Goal: Task Accomplishment & Management: Use online tool/utility

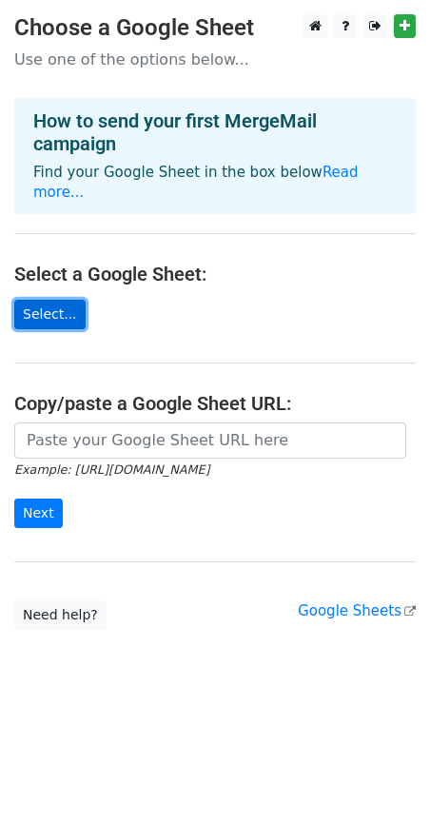
click at [40, 301] on link "Select..." at bounding box center [49, 314] width 71 height 29
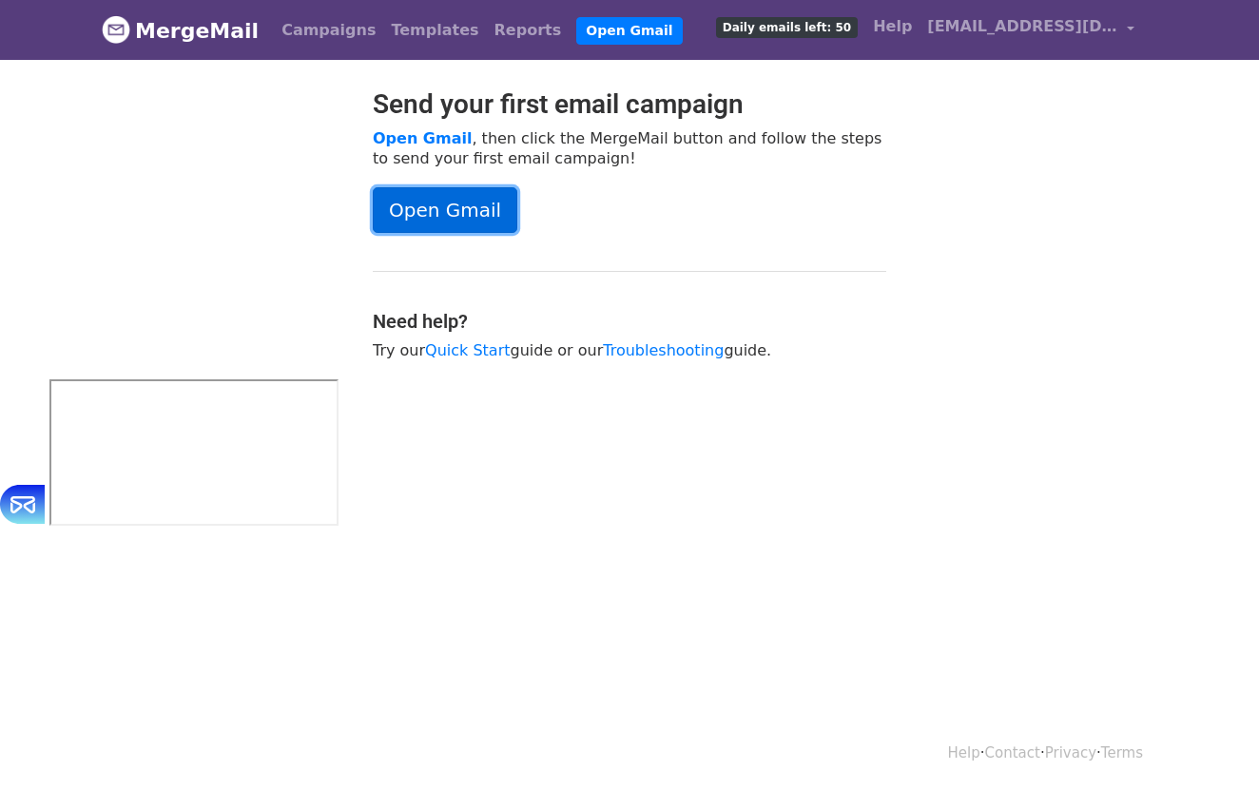
click at [456, 187] on link "Open Gmail" at bounding box center [445, 210] width 145 height 46
